Goal: Information Seeking & Learning: Learn about a topic

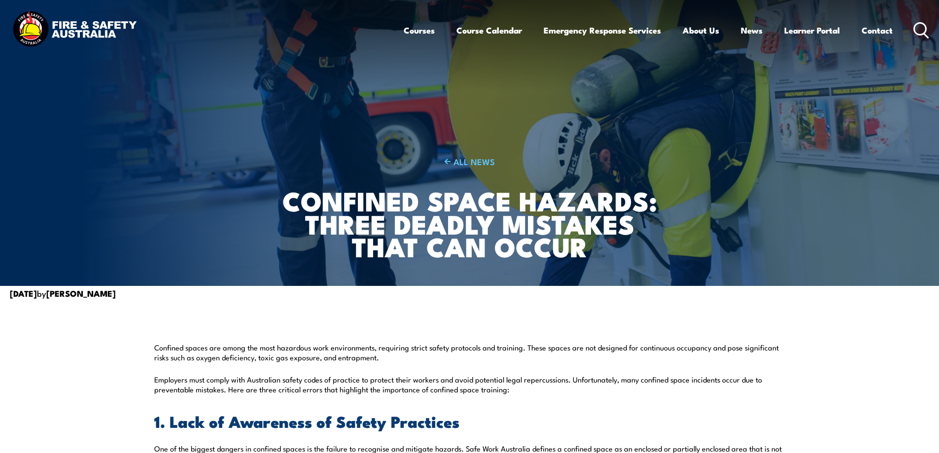
drag, startPoint x: 649, startPoint y: 134, endPoint x: 581, endPoint y: 143, distance: 68.7
click at [591, 142] on div "ALL NEWS Confined Space Hazards: Three Deadly Mistakes That Can Occur" at bounding box center [469, 143] width 388 height 286
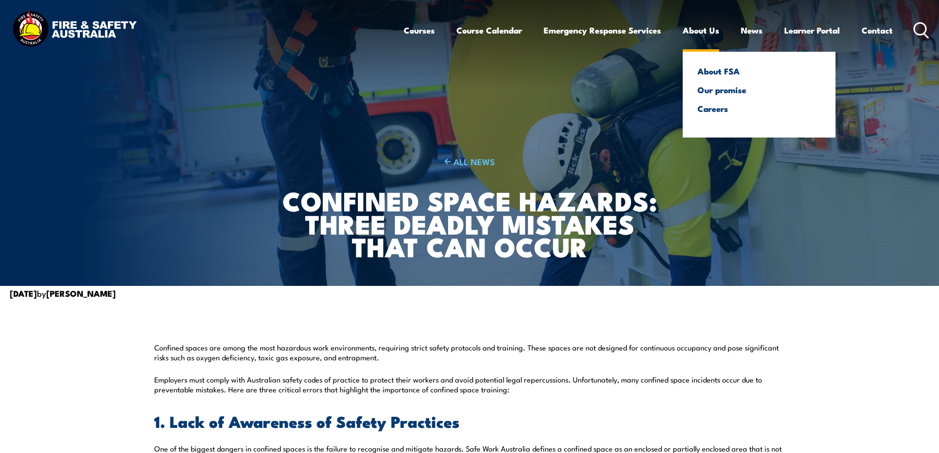
click at [694, 33] on link "About Us" at bounding box center [701, 30] width 36 height 26
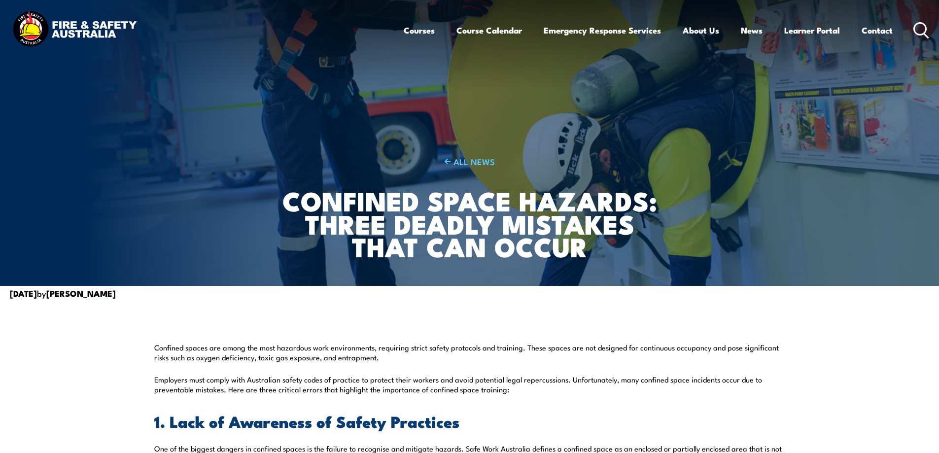
click at [688, 210] on article "ALL NEWS Confined Space Hazards: Three Deadly Mistakes That Can Occur" at bounding box center [469, 143] width 631 height 286
click at [666, 254] on article "ALL NEWS Confined Space Hazards: Three Deadly Mistakes That Can Occur" at bounding box center [469, 143] width 631 height 286
click at [650, 86] on div "ALL NEWS Confined Space Hazards: Three Deadly Mistakes That Can Occur" at bounding box center [469, 143] width 388 height 286
click at [741, 105] on article "ALL NEWS Confined Space Hazards: Three Deadly Mistakes That Can Occur" at bounding box center [469, 143] width 631 height 286
click at [862, 186] on img at bounding box center [469, 143] width 939 height 286
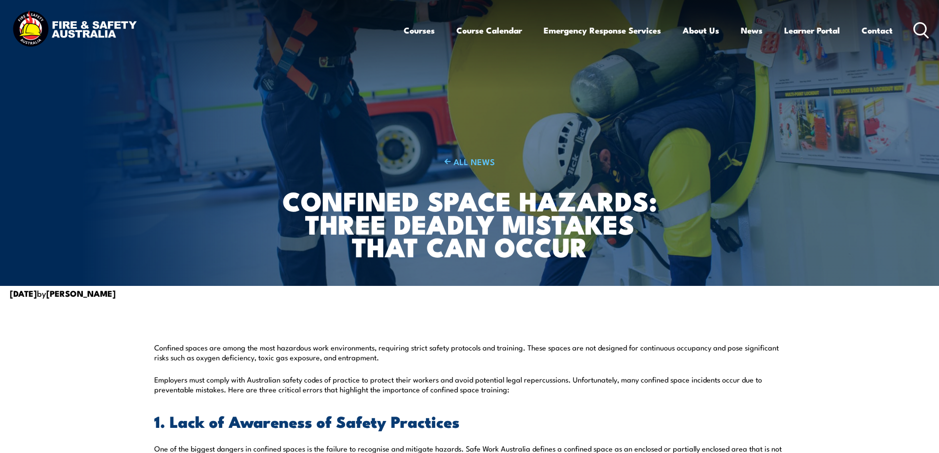
drag, startPoint x: 879, startPoint y: 131, endPoint x: 547, endPoint y: 102, distance: 332.9
click at [547, 102] on div "ALL NEWS Confined Space Hazards: Three Deadly Mistakes That Can Occur" at bounding box center [469, 143] width 388 height 286
